Goal: Task Accomplishment & Management: Complete application form

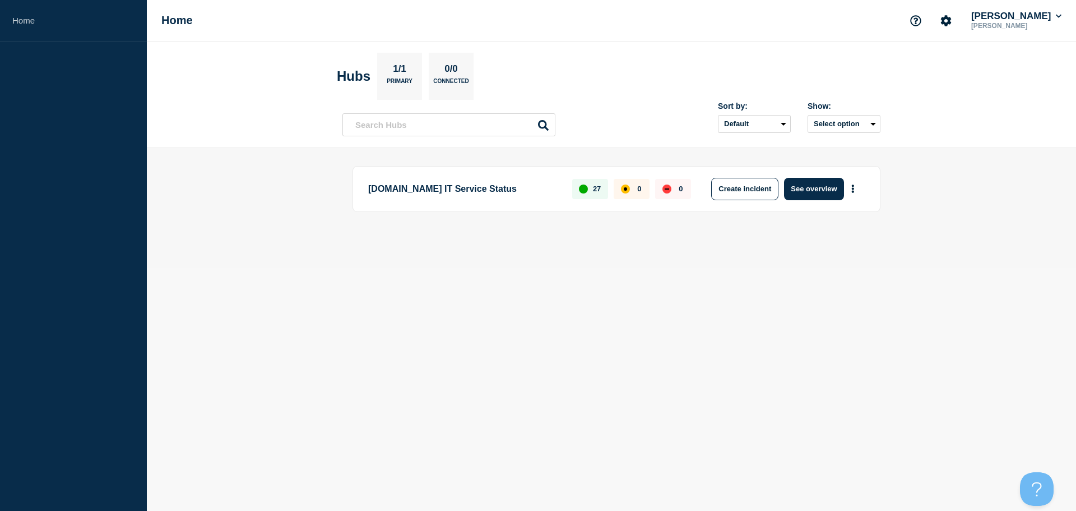
click at [583, 318] on body "Home Home [PERSON_NAME] [PERSON_NAME] Hubs 1/1 Primary 0/0 Connected Sort by: D…" at bounding box center [538, 255] width 1076 height 511
click at [760, 278] on body "Home Home [PERSON_NAME] [PERSON_NAME] Hubs 1/1 Primary 0/0 Connected Sort by: D…" at bounding box center [538, 255] width 1076 height 511
click at [829, 194] on button "See overview" at bounding box center [813, 189] width 59 height 22
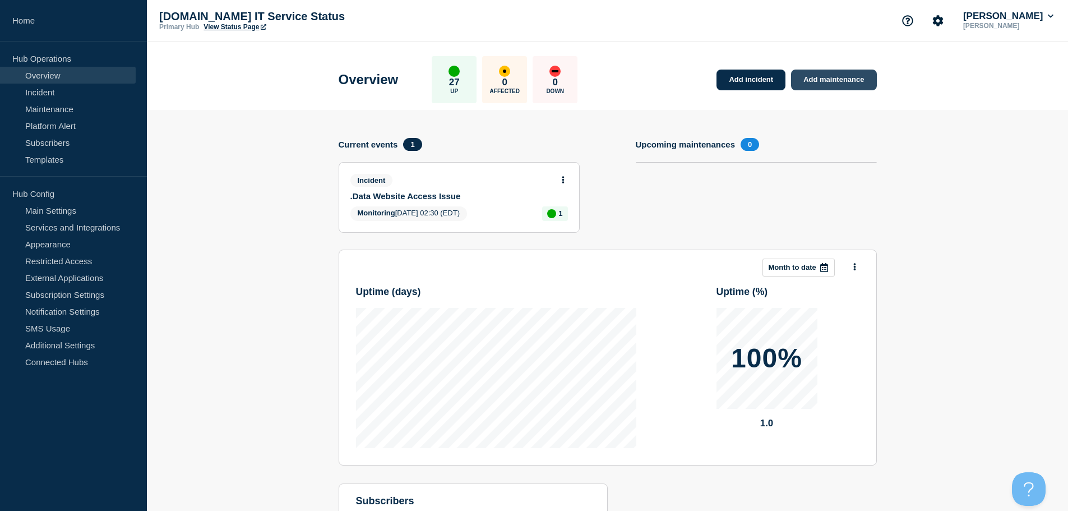
click at [840, 81] on link "Add maintenance" at bounding box center [833, 80] width 85 height 21
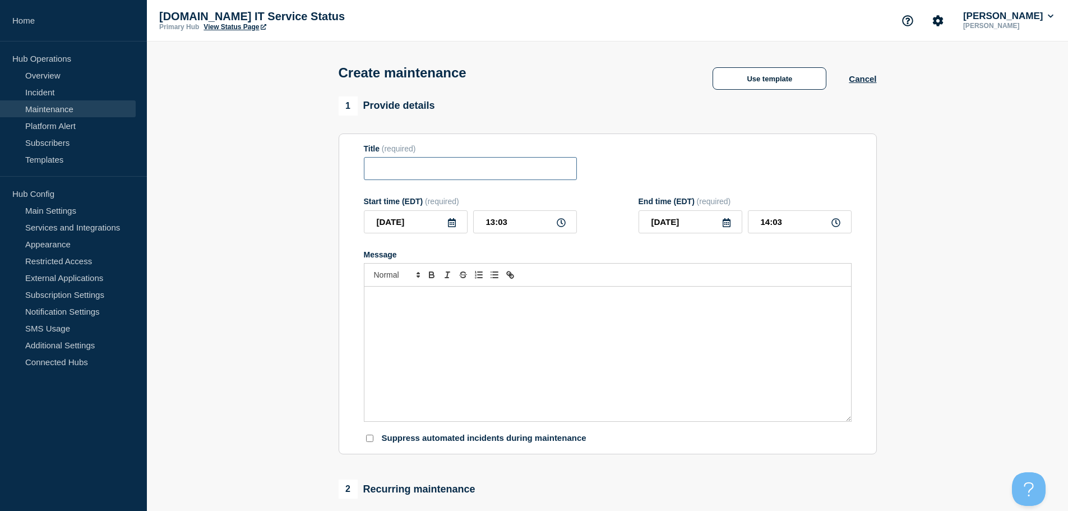
drag, startPoint x: 455, startPoint y: 182, endPoint x: 463, endPoint y: 173, distance: 12.3
click at [456, 180] on input "Title" at bounding box center [470, 168] width 213 height 23
click at [463, 172] on input "Title" at bounding box center [470, 168] width 213 height 23
click at [759, 75] on button "Use template" at bounding box center [770, 78] width 114 height 22
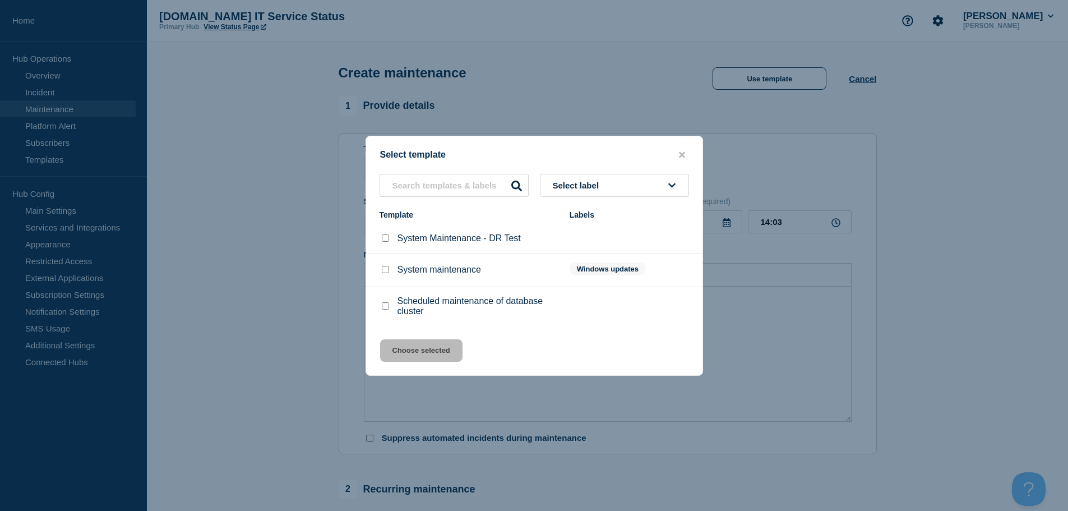
click at [422, 275] on div "System maintenance" at bounding box center [469, 269] width 179 height 11
click at [392, 275] on div "System maintenance" at bounding box center [469, 269] width 179 height 11
click at [386, 273] on input "System maintenance checkbox" at bounding box center [385, 269] width 7 height 7
checkbox input "true"
click at [416, 350] on button "Choose selected" at bounding box center [421, 350] width 82 height 22
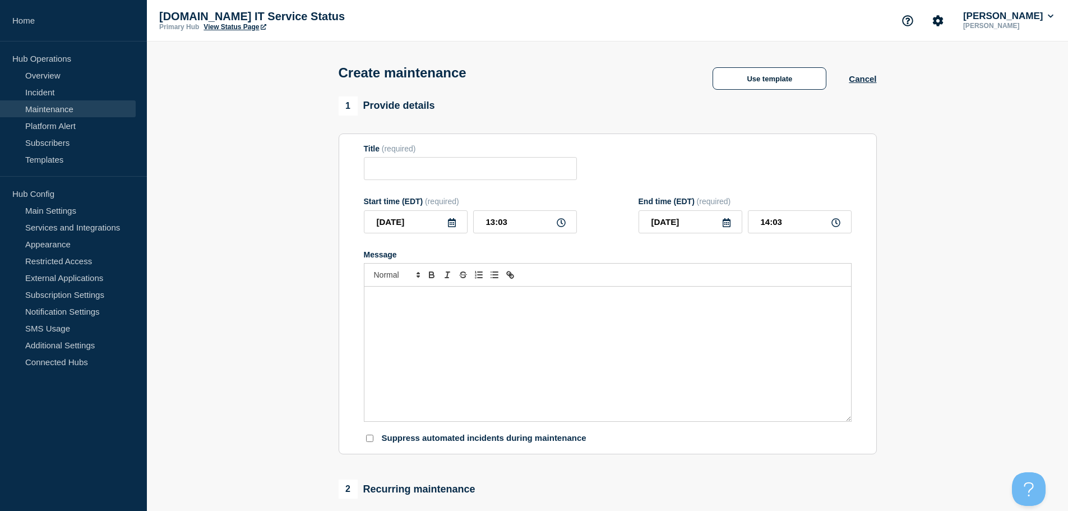
type input "System maintenance"
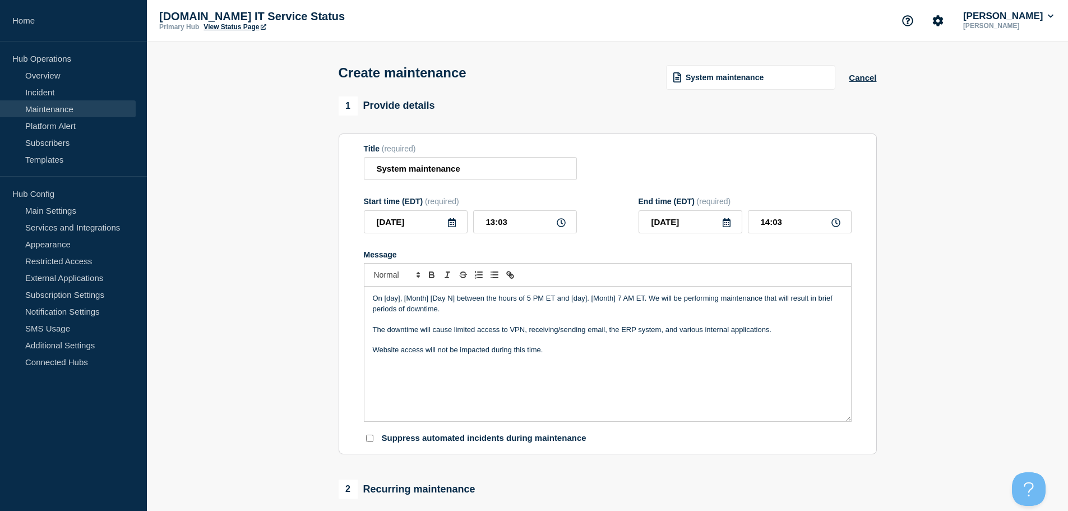
click at [454, 227] on icon at bounding box center [451, 222] width 9 height 9
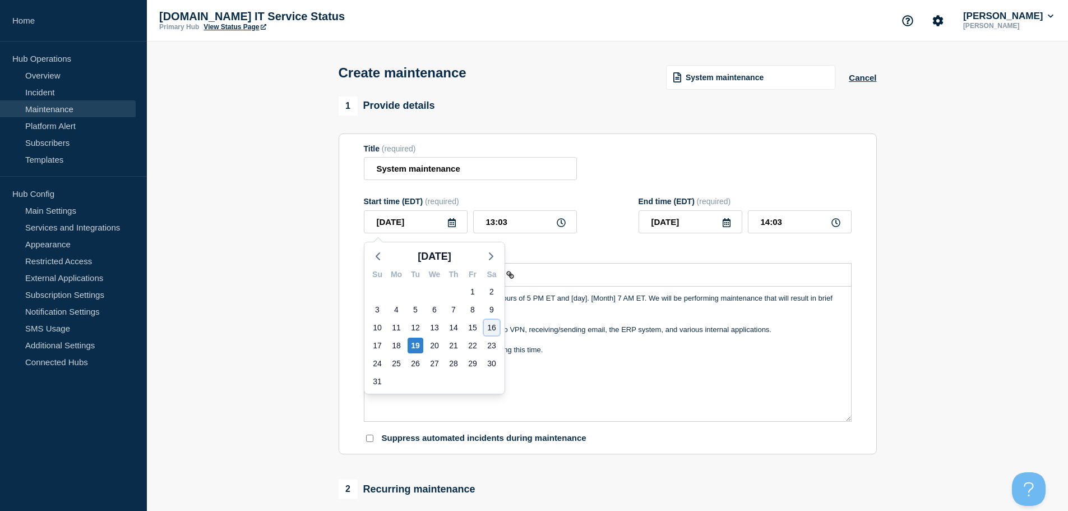
click at [492, 327] on div "16" at bounding box center [492, 328] width 16 height 16
type input "[DATE]"
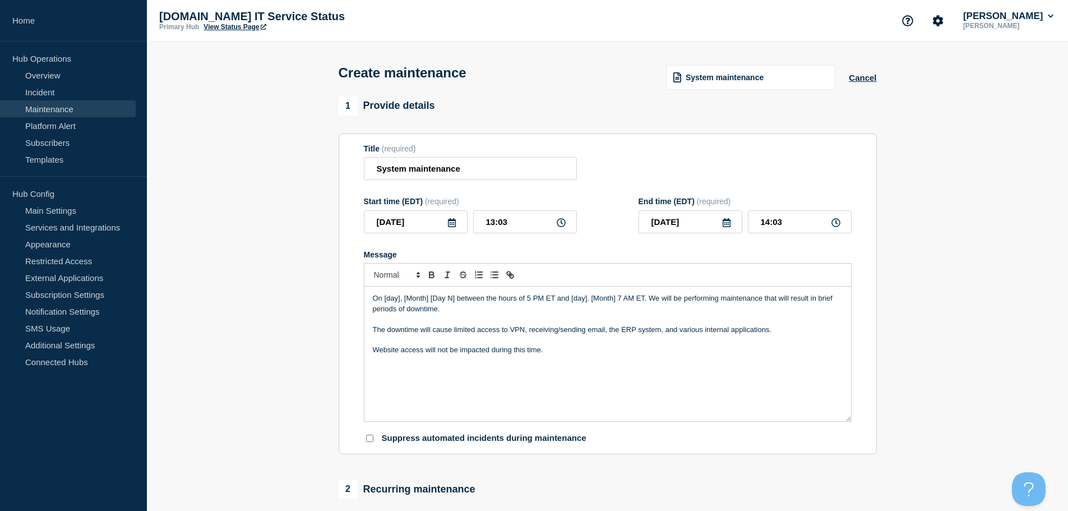
click at [562, 225] on icon at bounding box center [561, 222] width 9 height 9
click at [563, 227] on icon at bounding box center [561, 222] width 9 height 9
click at [559, 224] on icon at bounding box center [561, 222] width 9 height 9
drag, startPoint x: 496, startPoint y: 225, endPoint x: 399, endPoint y: 234, distance: 96.8
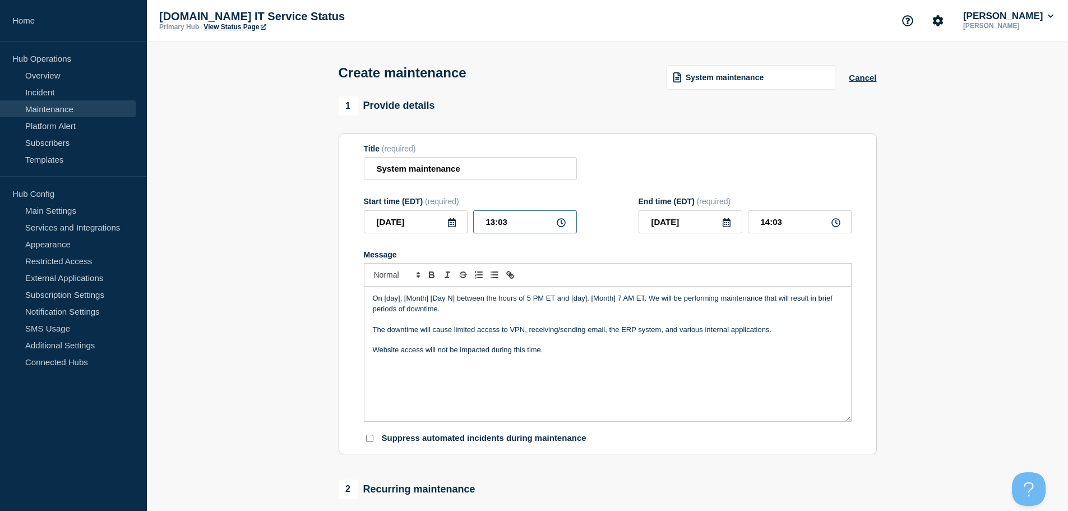
click at [458, 225] on div "[DATE] 13:03" at bounding box center [470, 221] width 213 height 23
type input "17:03"
type input "18:03"
type input "17:00"
type input "18:00"
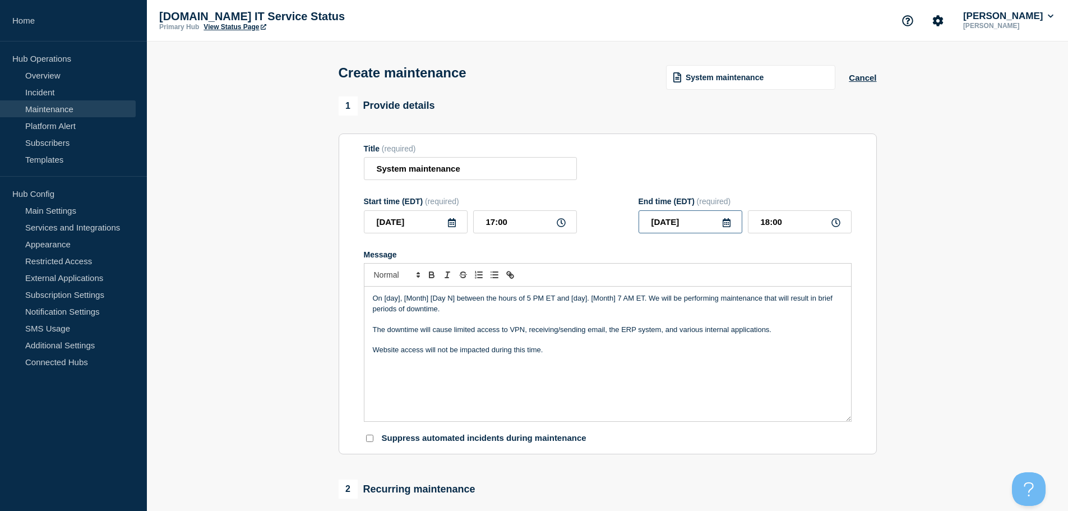
click at [676, 221] on input "[DATE]" at bounding box center [691, 221] width 104 height 23
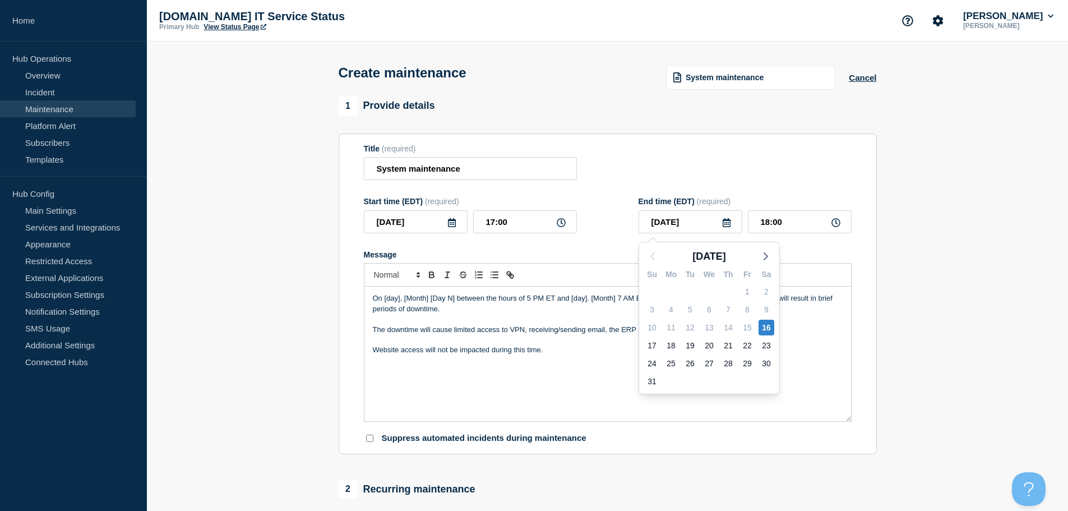
click at [641, 346] on div "Su Mo Tu We Th Fr Sa 27 28 29 30 31 1 2 3 4 5 6 7 8 9 10 11 12 13 14 15 16 17 1…" at bounding box center [709, 329] width 140 height 129
click at [649, 345] on div "17" at bounding box center [652, 346] width 16 height 16
type input "[DATE]"
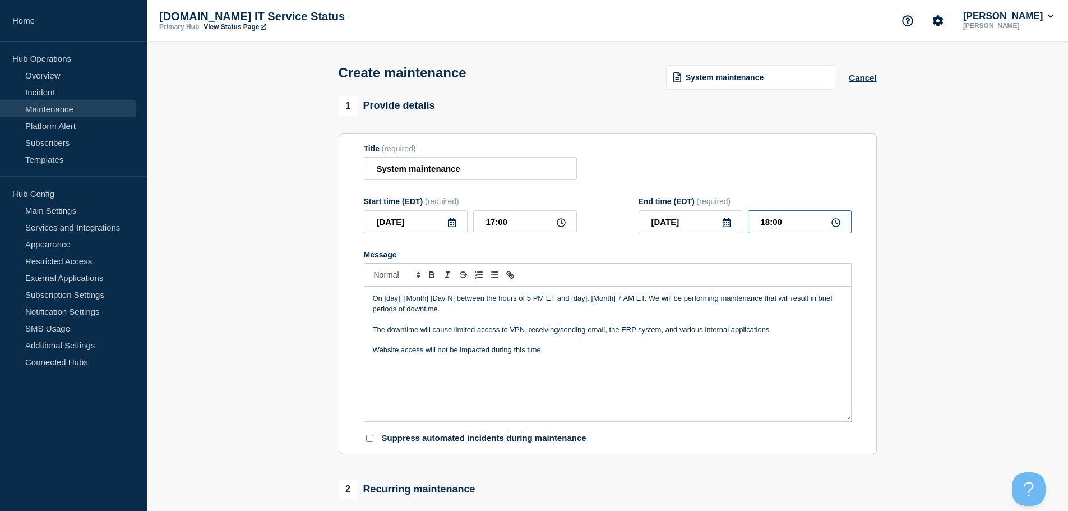
click at [788, 232] on input "18:00" at bounding box center [800, 221] width 104 height 23
click at [838, 225] on icon at bounding box center [835, 222] width 9 height 9
drag, startPoint x: 765, startPoint y: 223, endPoint x: 698, endPoint y: 223, distance: 66.7
click at [700, 223] on div "[DATE] 18:00" at bounding box center [745, 221] width 213 height 23
type input "07:00"
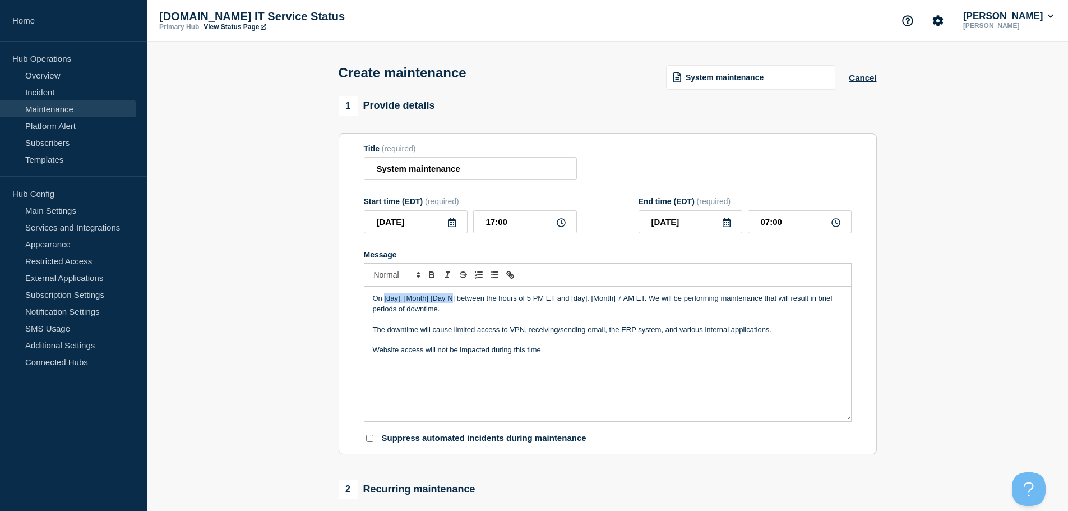
drag, startPoint x: 385, startPoint y: 301, endPoint x: 454, endPoint y: 299, distance: 68.4
click at [454, 299] on p "On [day], [Month] [Day N] between the hours of 5 PM ET and [day]. [Month] 7 AM …" at bounding box center [608, 303] width 470 height 21
click at [442, 301] on p "[DATE] August ] between the hours of 5 PM ET and [day]. [Month] 7 AM ET. We wil…" at bounding box center [608, 303] width 470 height 21
drag, startPoint x: 608, startPoint y: 332, endPoint x: 664, endPoint y: 337, distance: 56.3
click at [664, 335] on p "The downtime will cause limited access to VPN, receiving/sending email, the ERP…" at bounding box center [608, 330] width 470 height 10
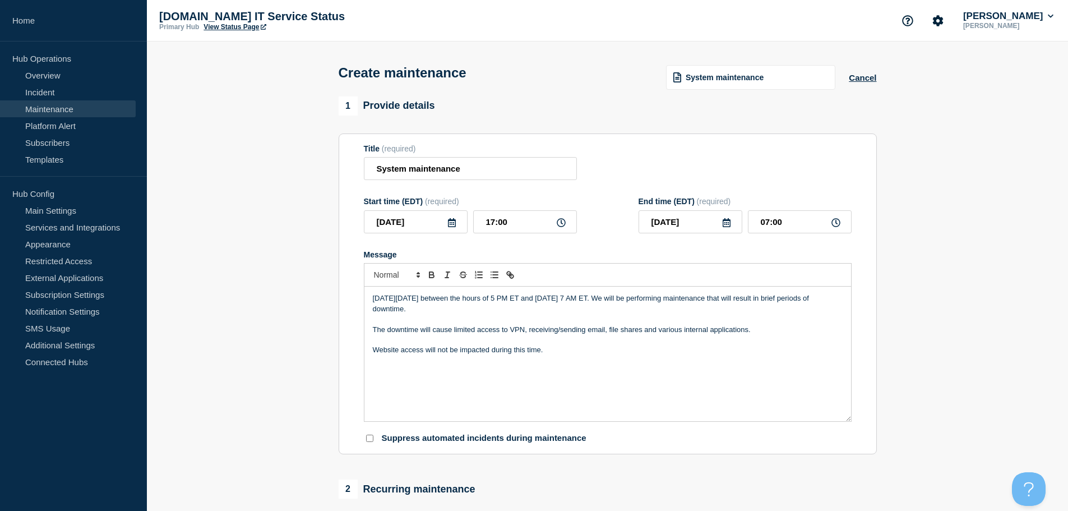
click at [657, 369] on div "[DATE][DATE] between the hours of 5 PM ET and [DATE] 7 AM ET. We will be perfor…" at bounding box center [607, 354] width 487 height 135
click at [502, 373] on div "[DATE][DATE] between the hours of 5 PM ET and [DATE] 7 AM ET. We will be perfor…" at bounding box center [607, 354] width 487 height 135
click at [590, 361] on div "[DATE][DATE] between the hours of 5 PM ET and [DATE] 7 AM ET. We will be perfor…" at bounding box center [607, 354] width 487 height 135
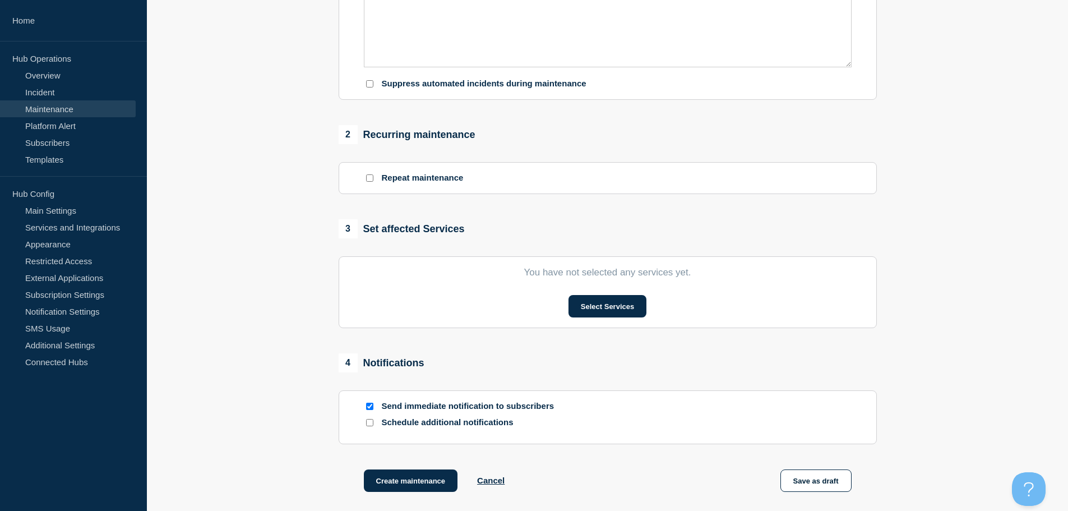
scroll to position [392, 0]
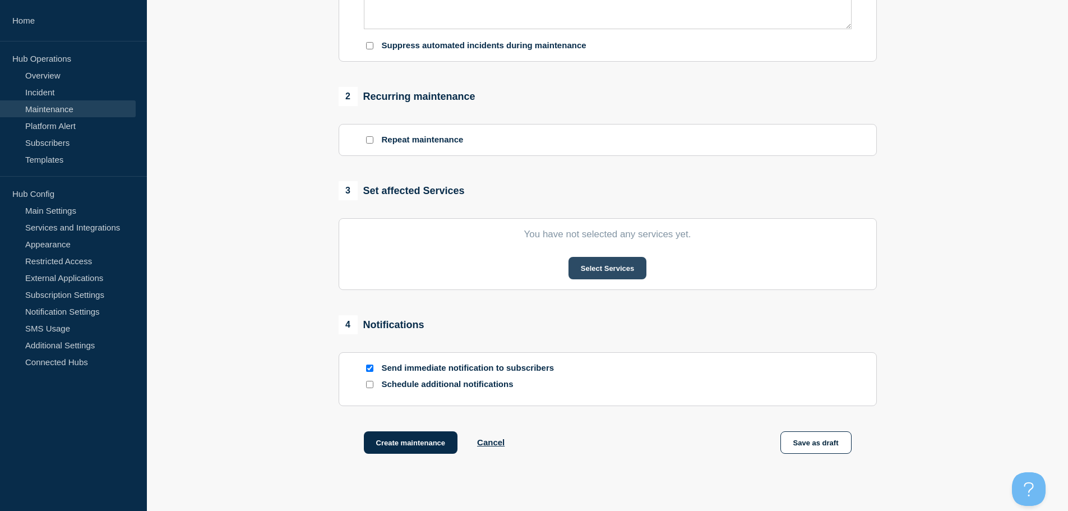
click at [594, 269] on button "Select Services" at bounding box center [608, 268] width 78 height 22
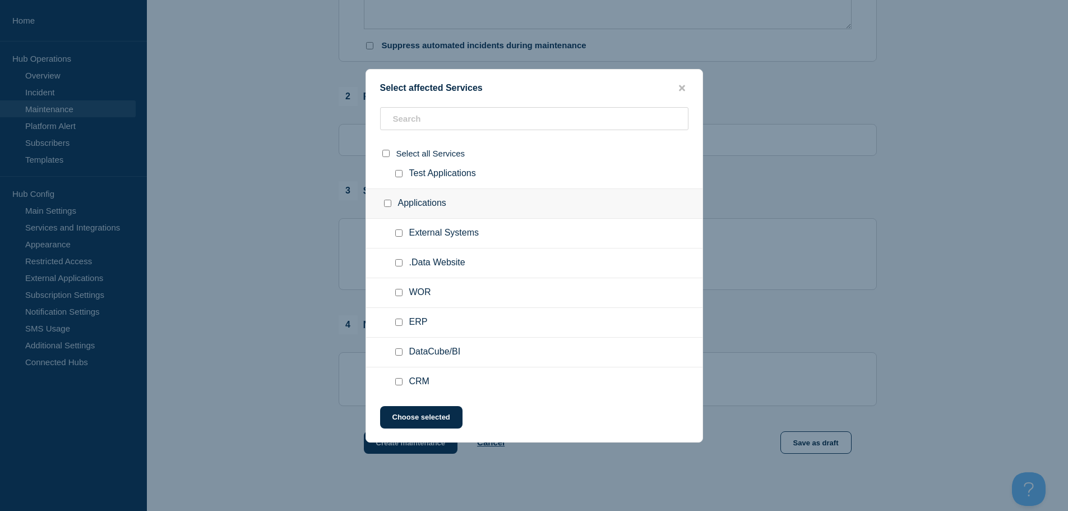
scroll to position [56, 0]
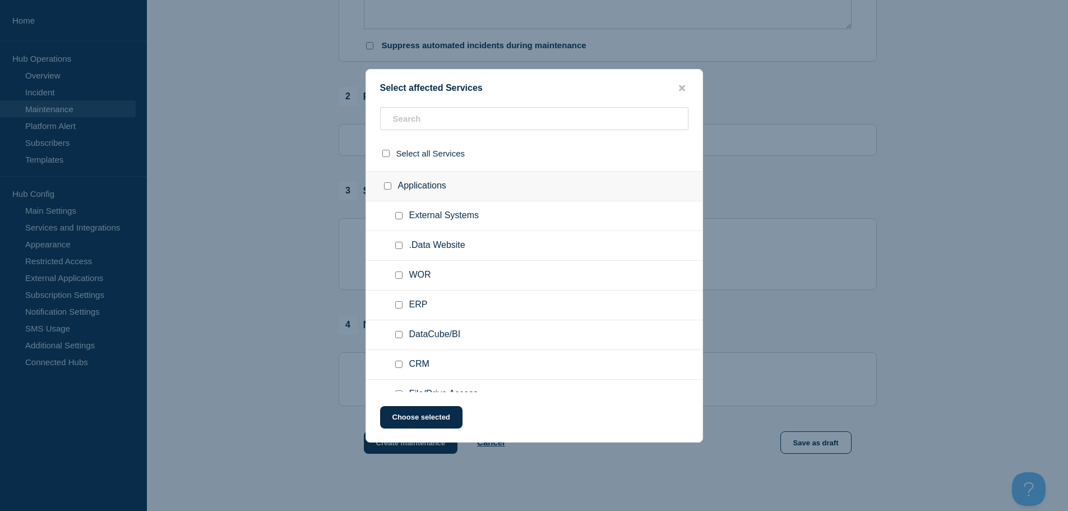
click at [394, 248] on div at bounding box center [401, 245] width 16 height 11
click at [399, 247] on input ".Data Website checkbox" at bounding box center [398, 245] width 7 height 7
checkbox input "true"
click at [400, 278] on input "WOR checkbox" at bounding box center [398, 274] width 7 height 7
checkbox input "true"
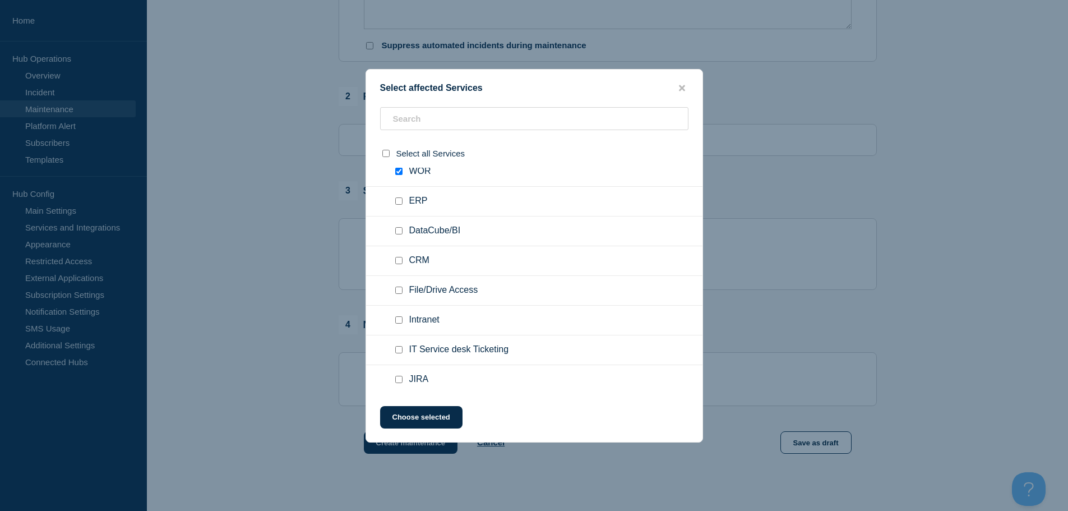
scroll to position [168, 0]
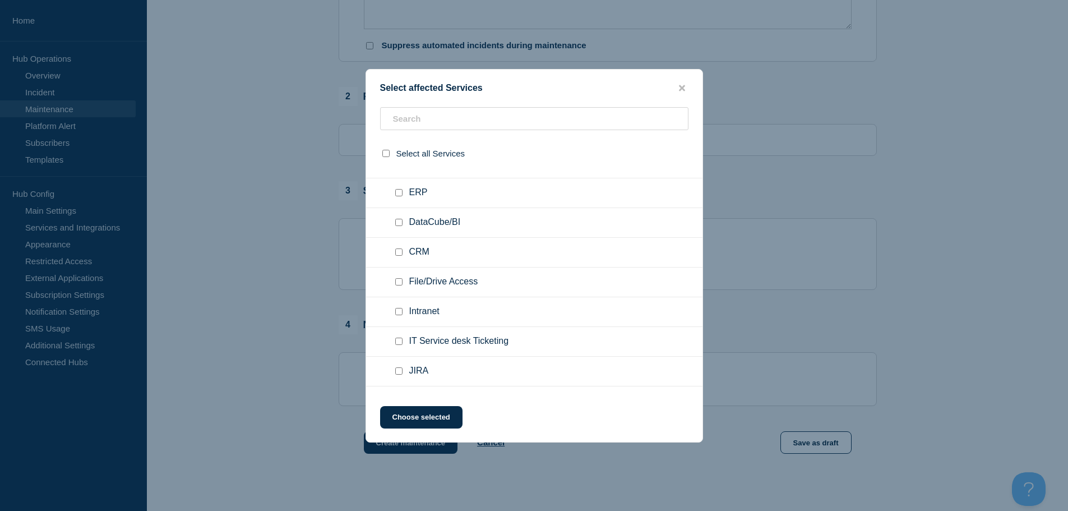
click at [404, 285] on div at bounding box center [401, 281] width 16 height 11
click at [399, 284] on input "File/Drive Access checkbox" at bounding box center [398, 281] width 7 height 7
checkbox input "true"
click at [399, 310] on input "Intranet checkbox" at bounding box center [398, 311] width 7 height 7
checkbox input "true"
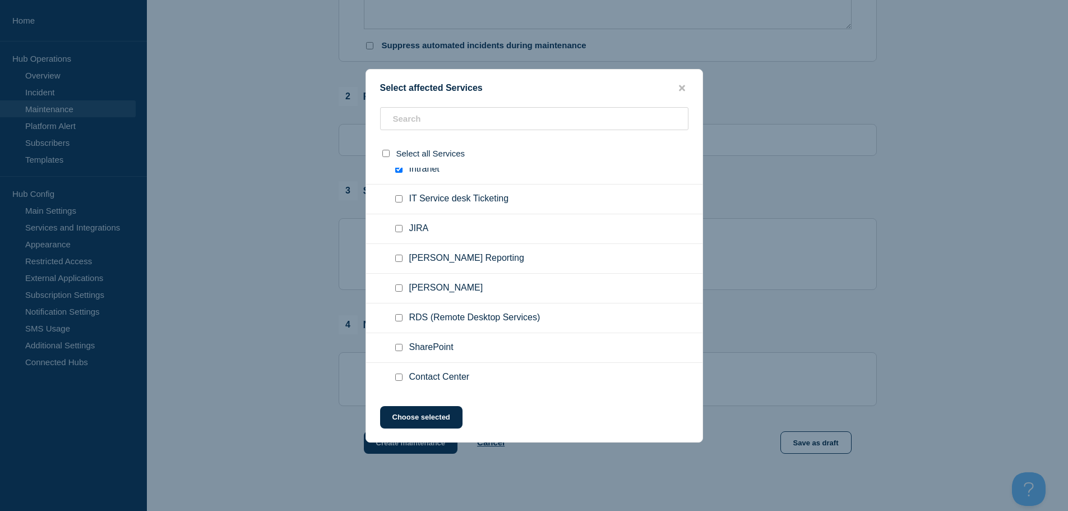
scroll to position [336, 0]
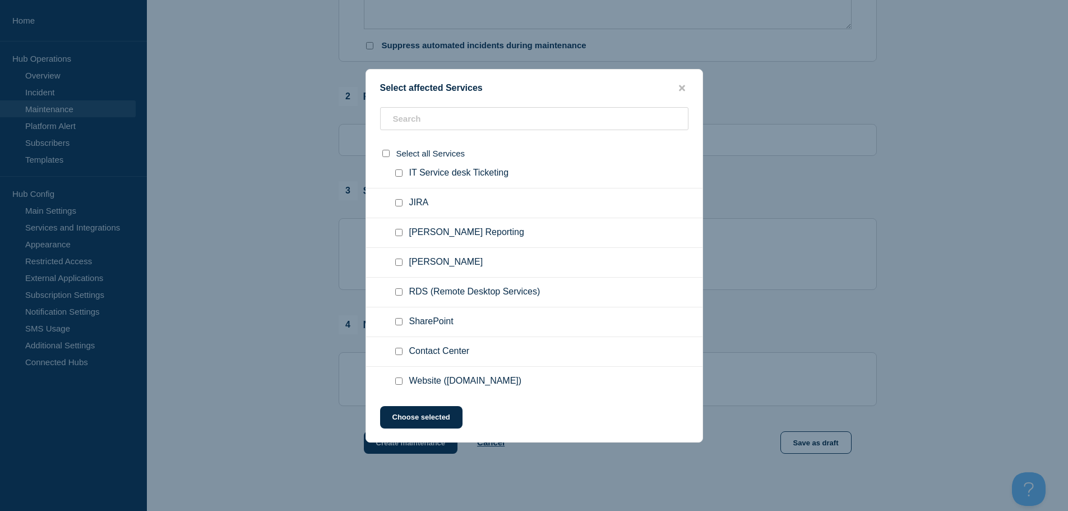
click at [401, 294] on input "RDS (Remote Desktop Services) checkbox" at bounding box center [398, 291] width 7 height 7
checkbox input "true"
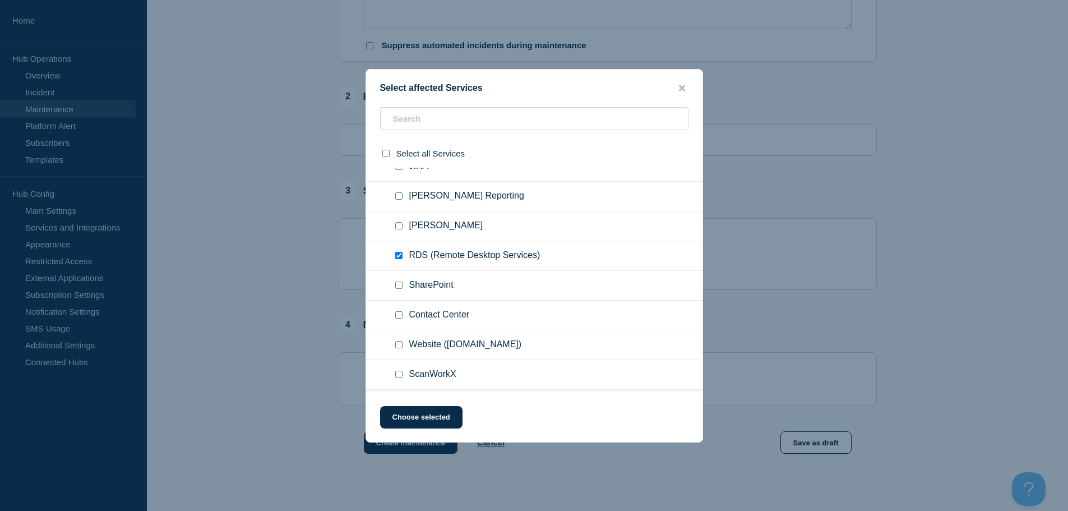
scroll to position [392, 0]
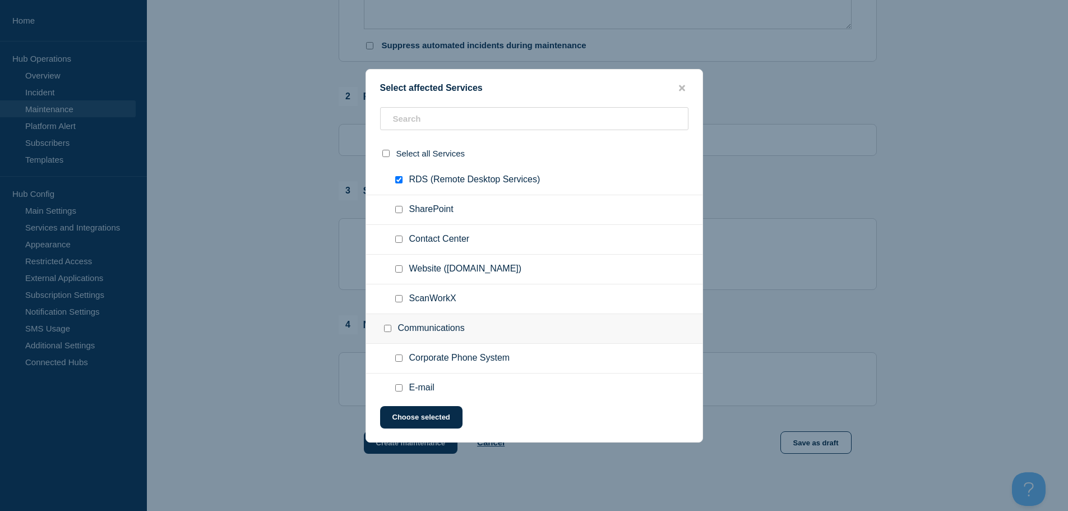
click at [400, 297] on input "ScanWorkX checkbox" at bounding box center [398, 298] width 7 height 7
checkbox input "true"
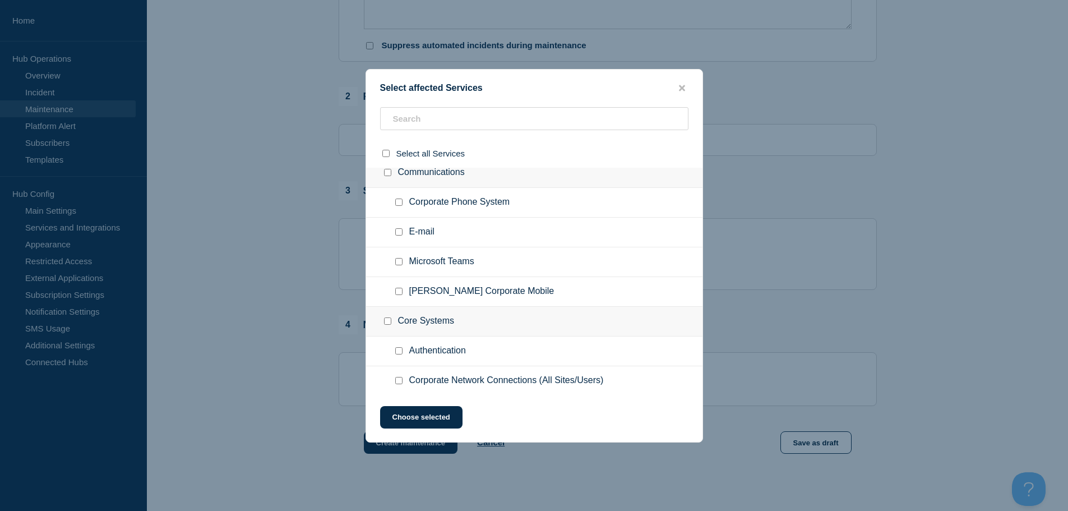
scroll to position [617, 0]
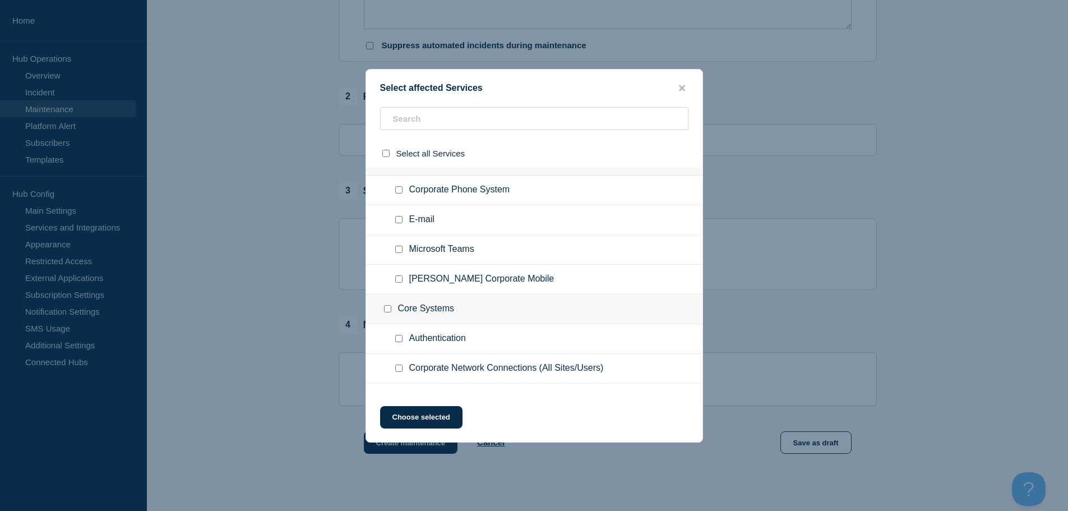
click at [398, 223] on input "E-mail checkbox" at bounding box center [398, 219] width 7 height 7
checkbox input "true"
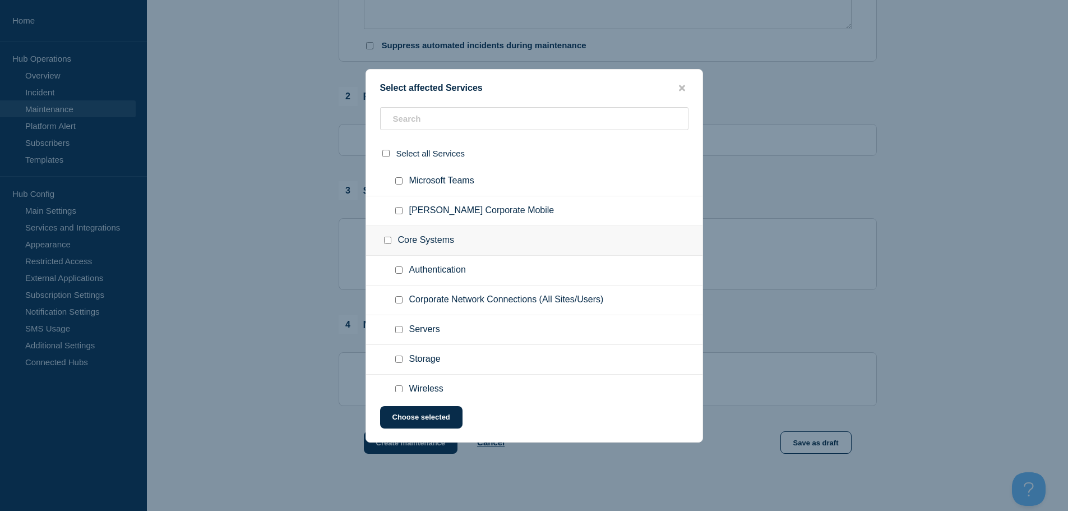
scroll to position [697, 0]
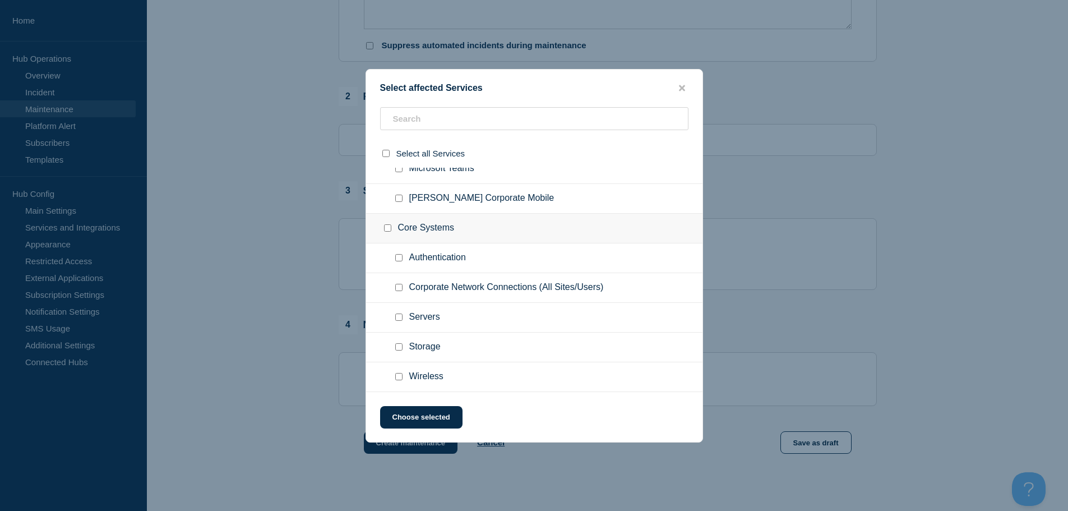
click at [396, 317] on input "Servers checkbox" at bounding box center [398, 316] width 7 height 7
checkbox input "true"
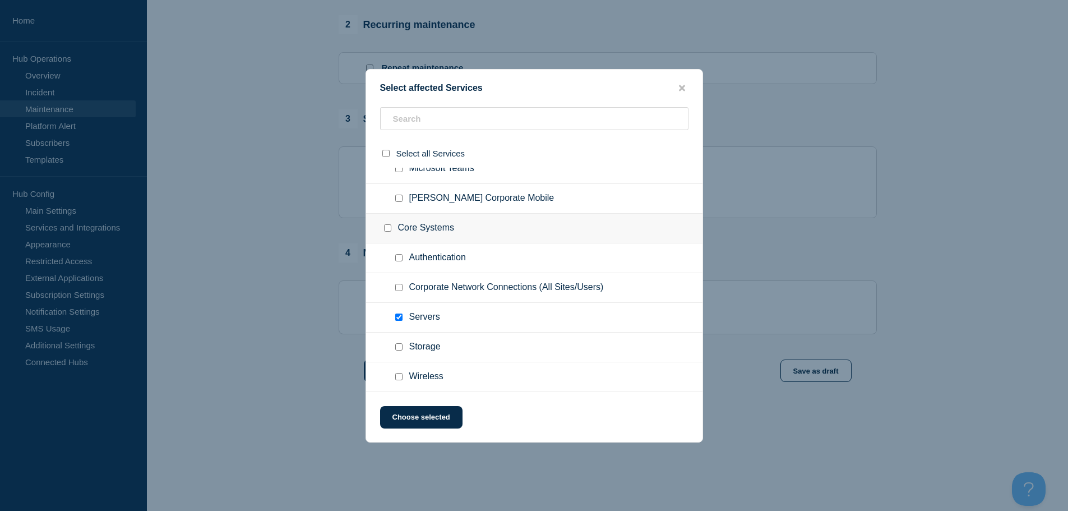
scroll to position [467, 0]
click at [423, 423] on button "Choose selected" at bounding box center [421, 417] width 82 height 22
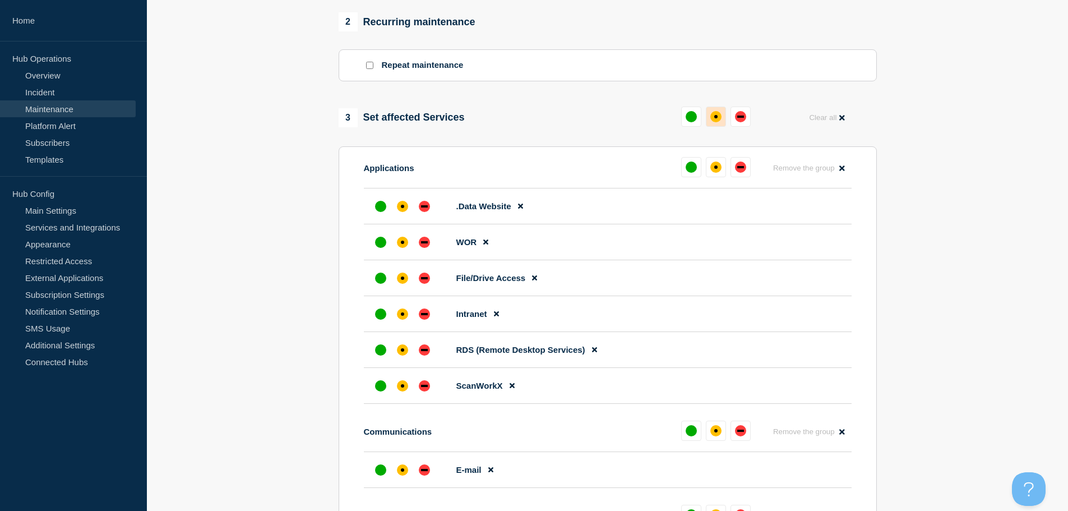
click at [722, 118] on button at bounding box center [716, 117] width 20 height 20
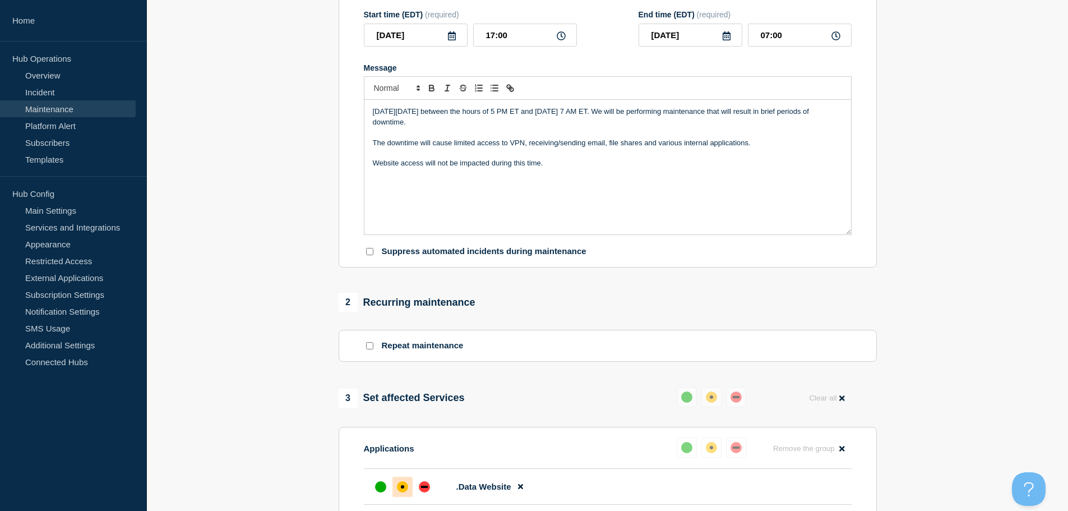
scroll to position [75, 0]
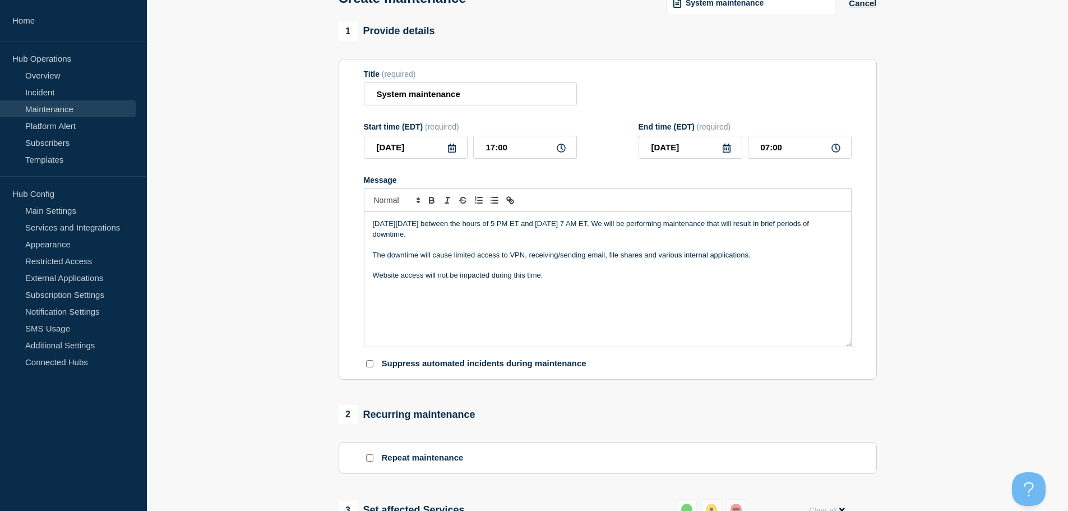
click at [452, 149] on icon at bounding box center [451, 148] width 9 height 9
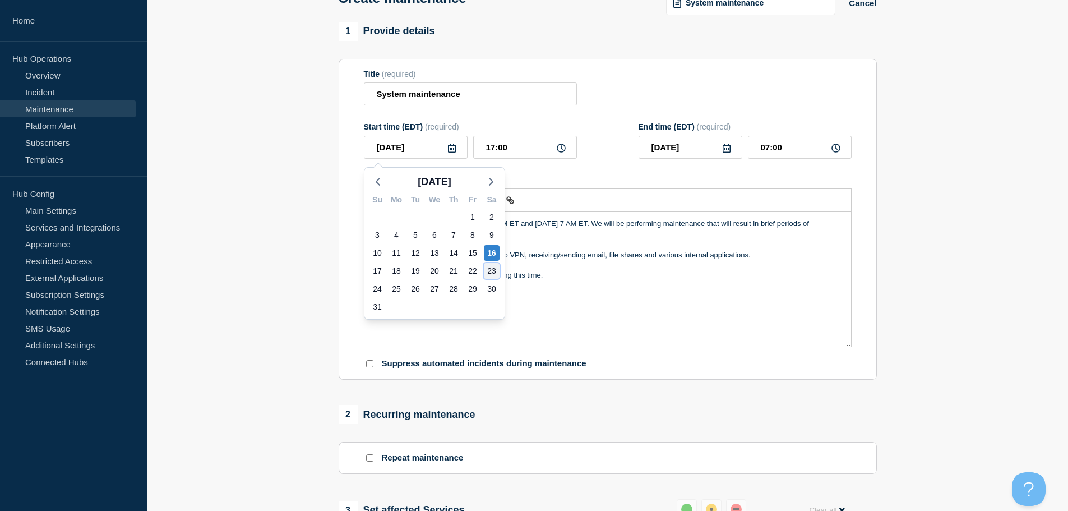
click at [495, 270] on div "23" at bounding box center [492, 271] width 16 height 16
type input "[DATE]"
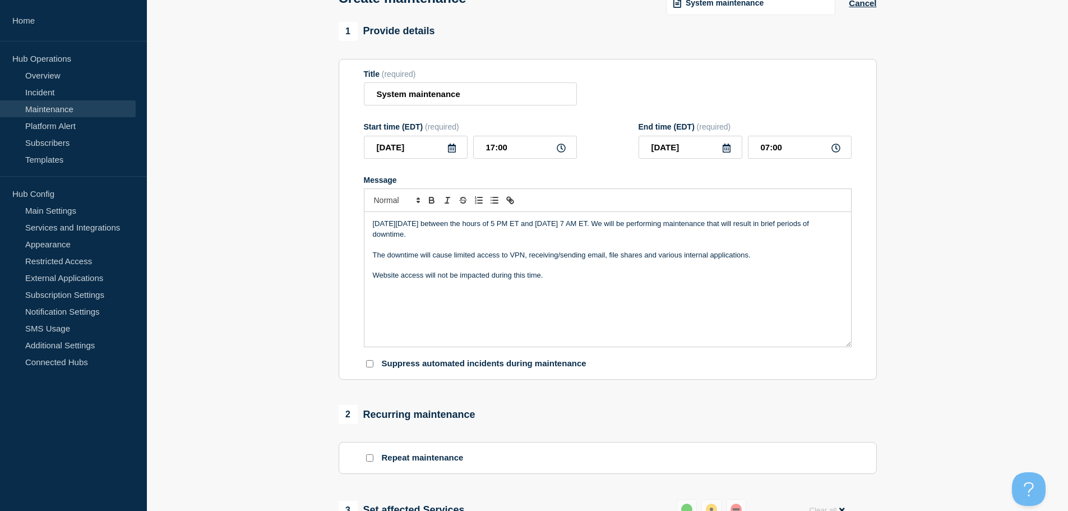
click at [729, 149] on icon at bounding box center [726, 148] width 9 height 9
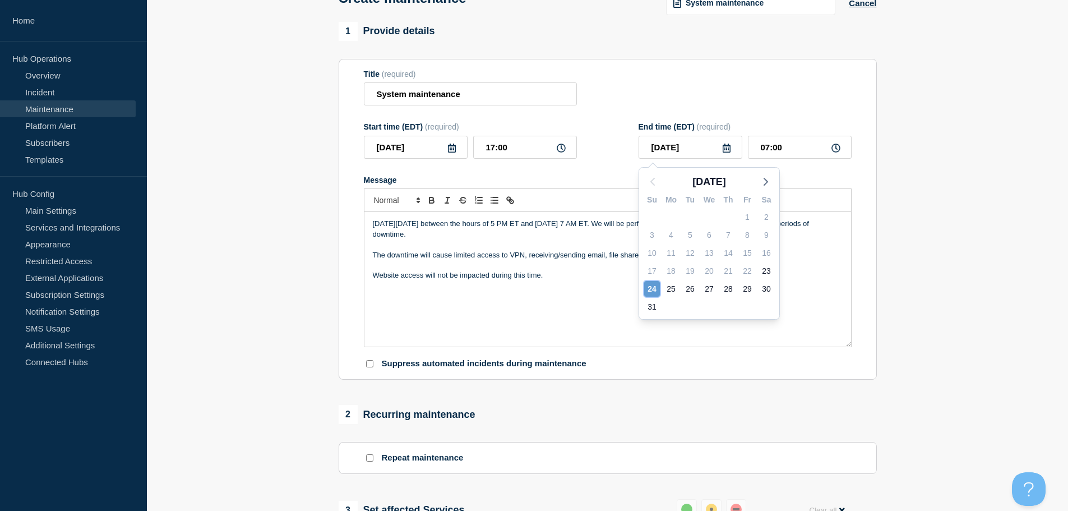
click at [646, 289] on div "24" at bounding box center [652, 289] width 16 height 16
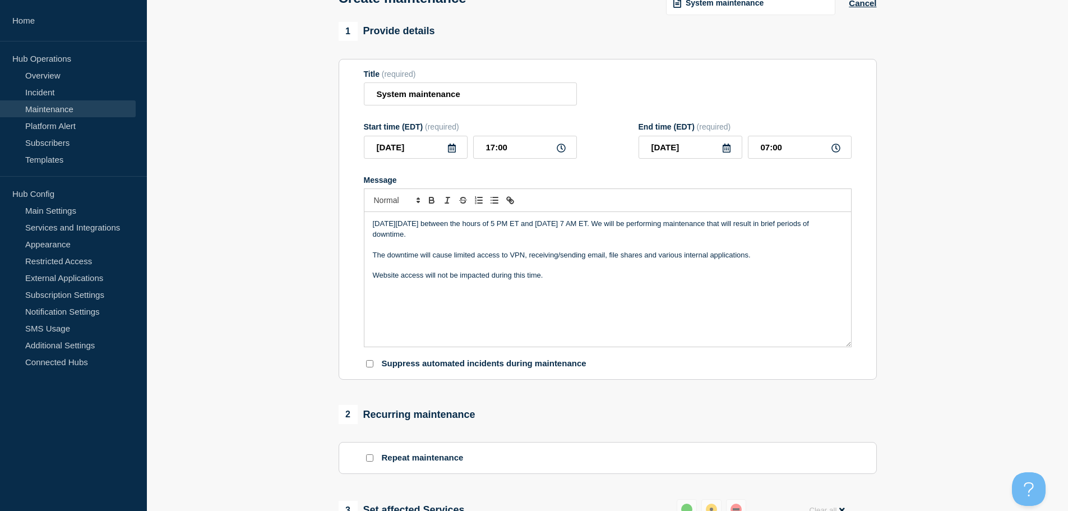
drag, startPoint x: 363, startPoint y: 304, endPoint x: 331, endPoint y: 305, distance: 31.4
click at [363, 305] on section "Title (required) System maintenance Start time (EDT) (required) [DATE] 17:00 En…" at bounding box center [608, 219] width 538 height 321
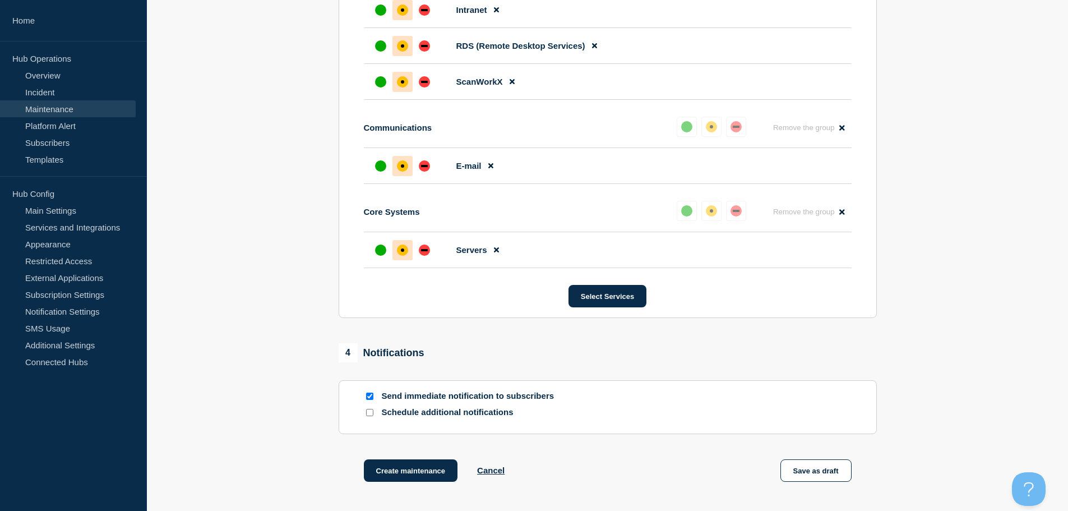
scroll to position [874, 0]
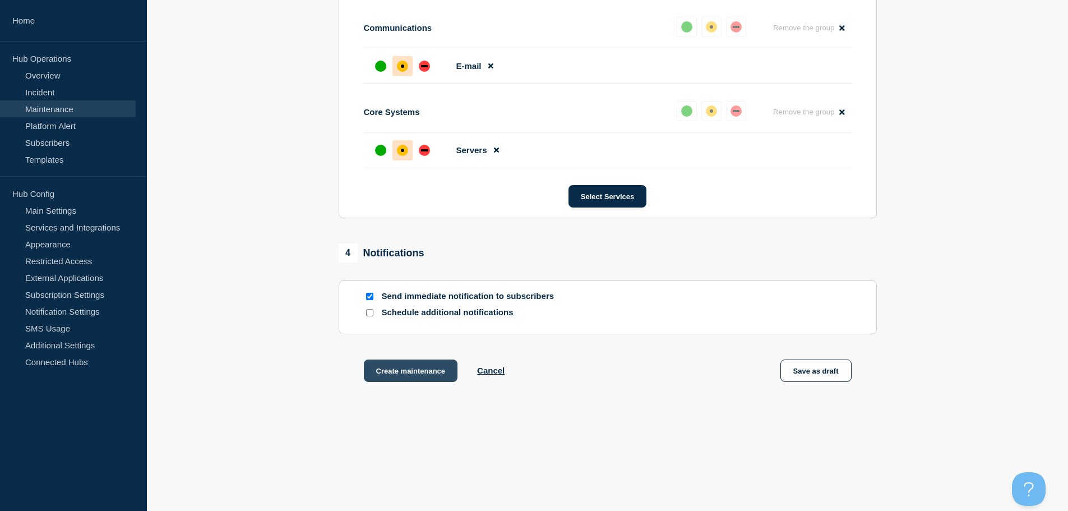
click at [404, 372] on button "Create maintenance" at bounding box center [411, 370] width 94 height 22
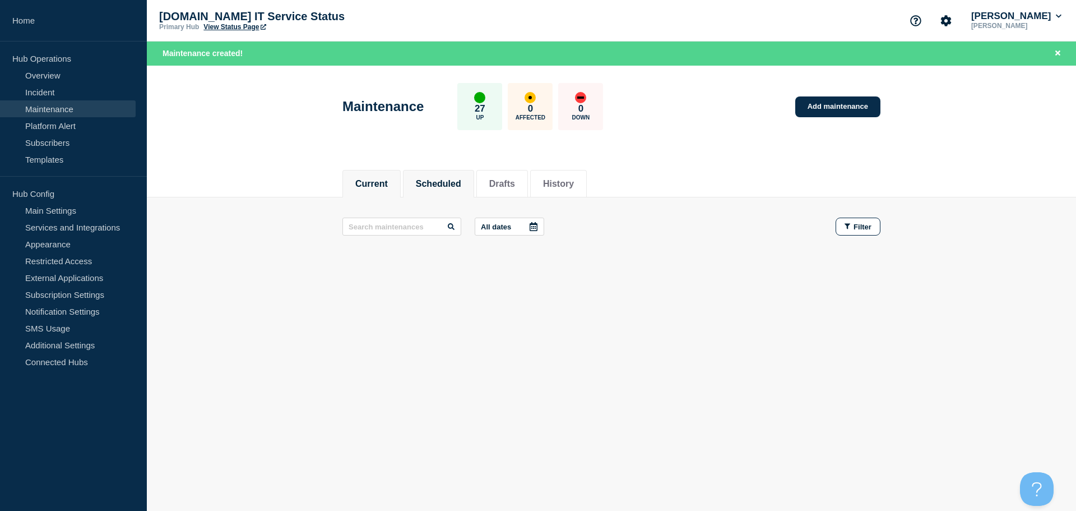
click at [434, 188] on button "Scheduled" at bounding box center [438, 184] width 45 height 10
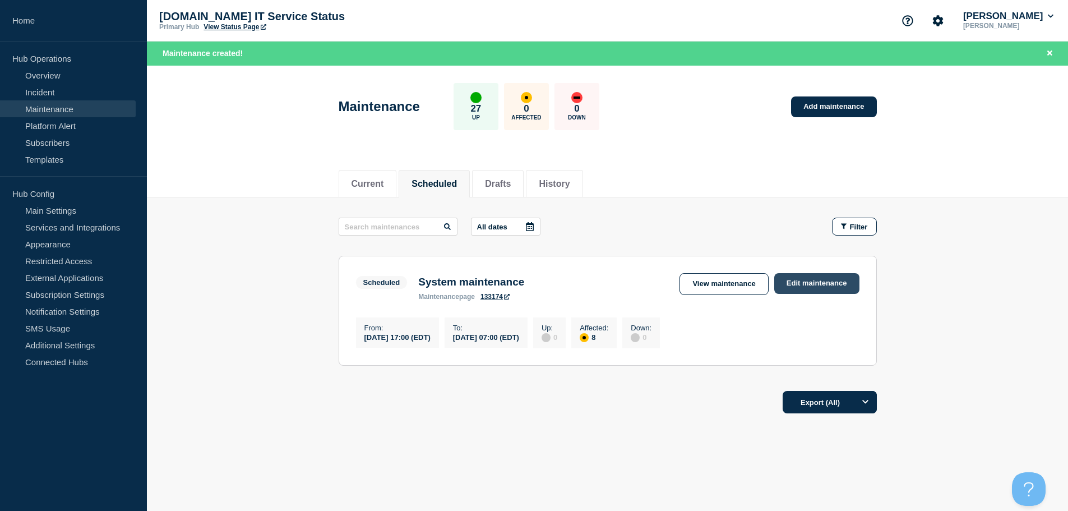
click at [807, 283] on link "Edit maintenance" at bounding box center [816, 283] width 85 height 21
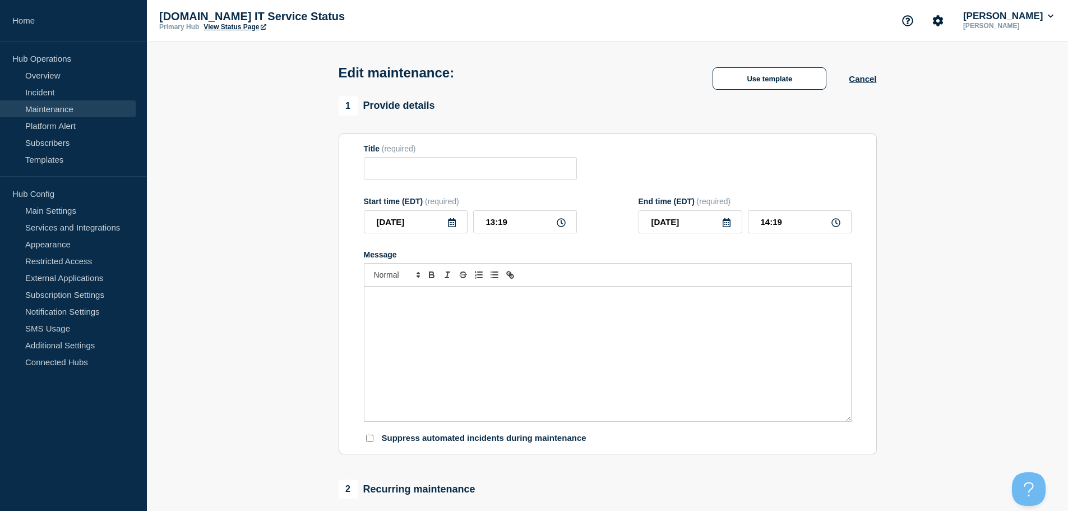
type input "System maintenance"
type input "[DATE]"
type input "17:00"
type input "[DATE]"
type input "07:00"
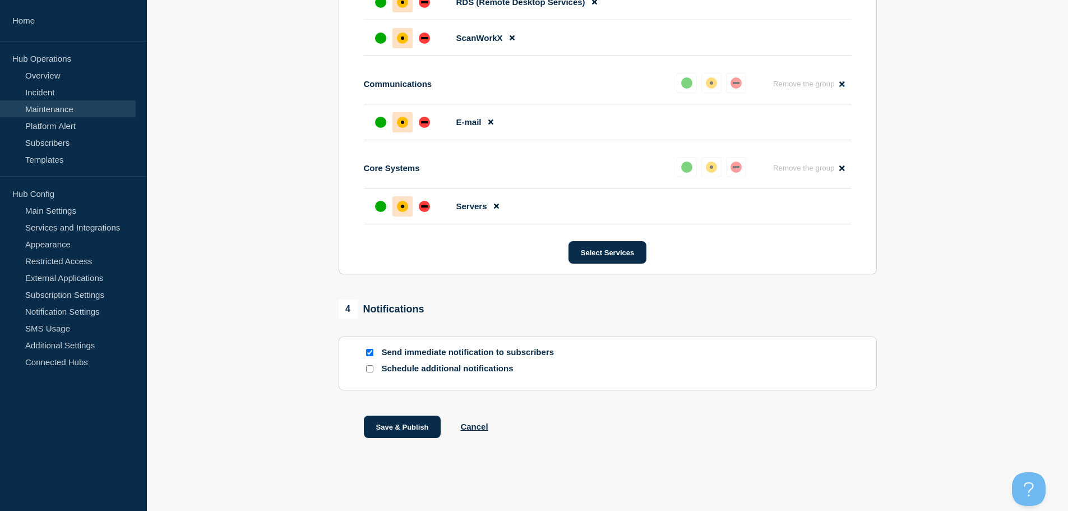
scroll to position [817, 0]
click at [368, 355] on input "Send immediate notification to subscribers" at bounding box center [369, 352] width 7 height 7
checkbox input "true"
click at [480, 426] on button "Cancel" at bounding box center [473, 427] width 27 height 10
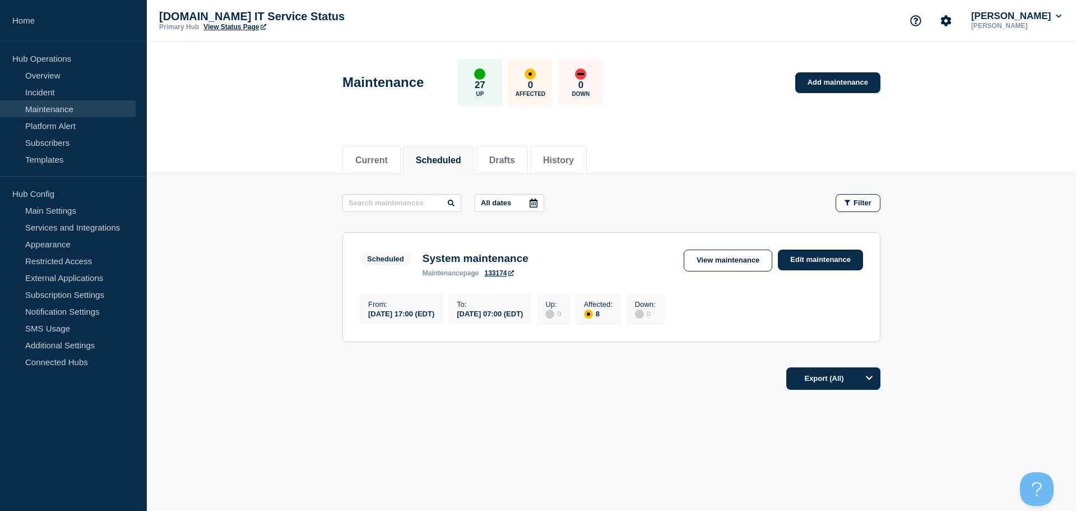
click at [617, 359] on div "All dates Filter Scheduled 8 Affected System maintenance From [DATE] 17:00 (EDT…" at bounding box center [612, 276] width 538 height 165
click at [47, 70] on link "Overview" at bounding box center [68, 75] width 136 height 17
